Goal: Register for event/course

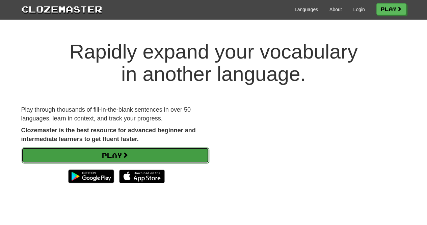
click at [122, 154] on span at bounding box center [125, 155] width 6 height 6
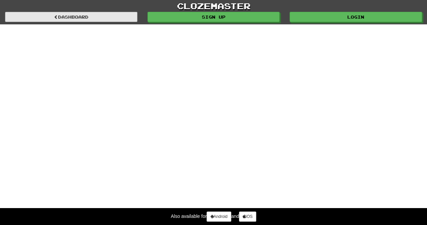
select select "*******"
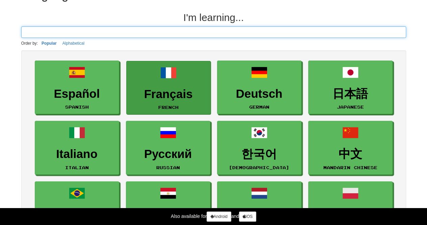
scroll to position [42, 0]
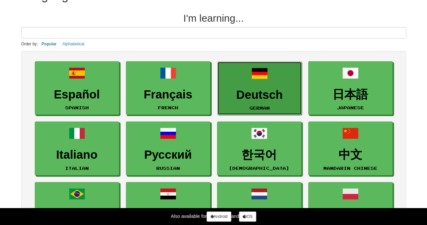
click at [249, 91] on h3 "Deutsch" at bounding box center [259, 94] width 77 height 13
